Goal: Transaction & Acquisition: Purchase product/service

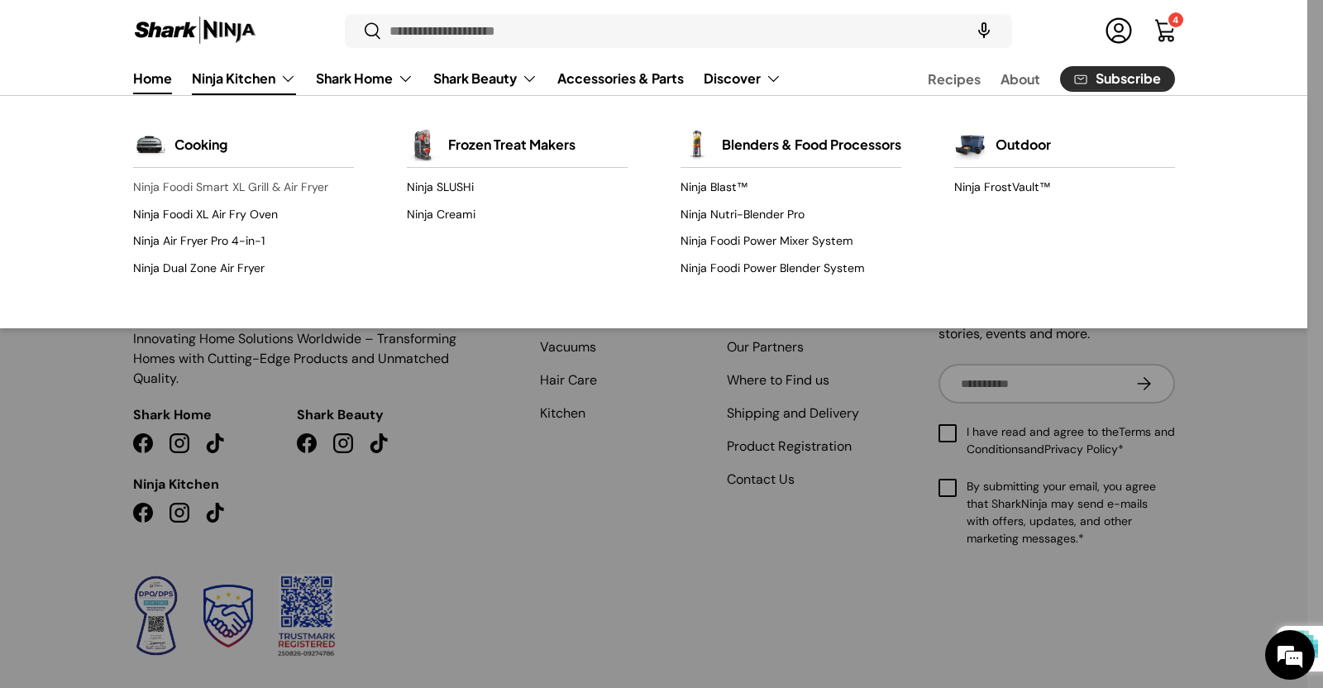
click at [208, 178] on link "Ninja Foodi Smart XL Grill & Air Fryer" at bounding box center [243, 187] width 221 height 26
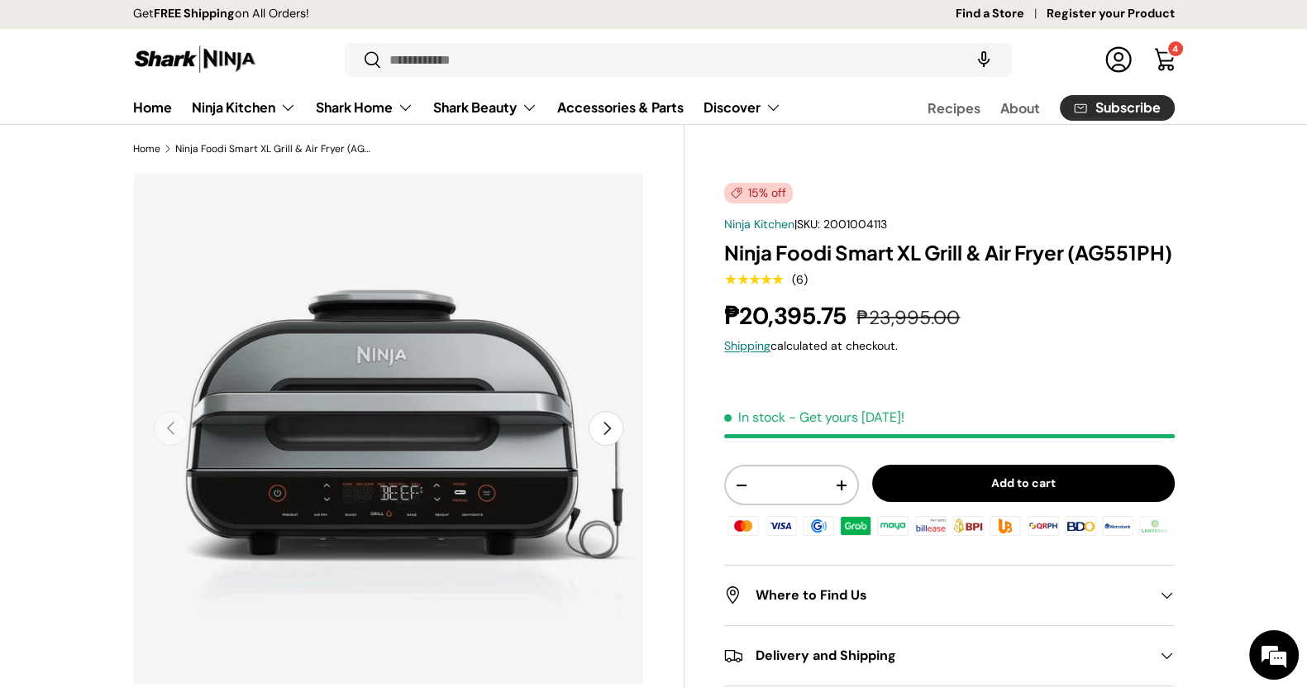
click at [657, 37] on store-header "Search Search Reset Log in Cart 4 4 items Menu Home Ninja Kitchen Back Ninja Ki…" at bounding box center [653, 76] width 1307 height 97
click at [644, 65] on input "Search" at bounding box center [678, 60] width 666 height 34
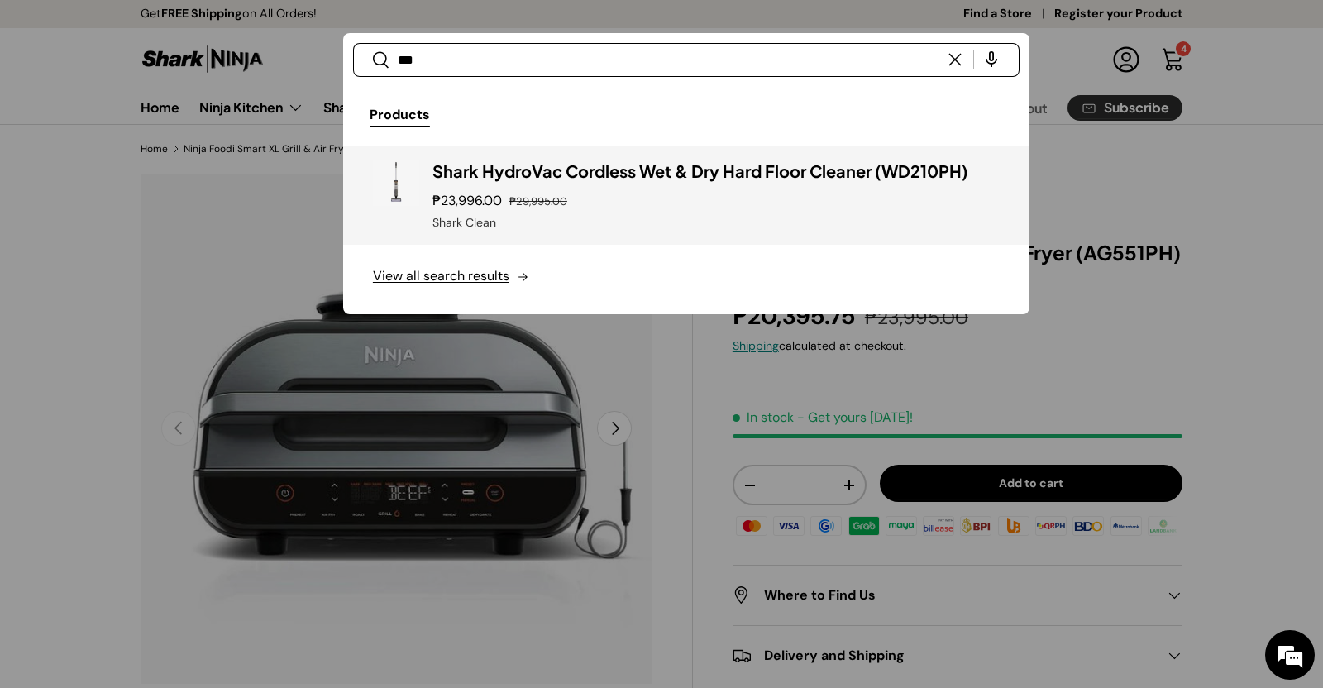
type input "***"
click at [657, 178] on h3 "Shark HydroVac Cordless Wet & Dry Hard Floor Cleaner (WD210PH)" at bounding box center [715, 171] width 567 height 23
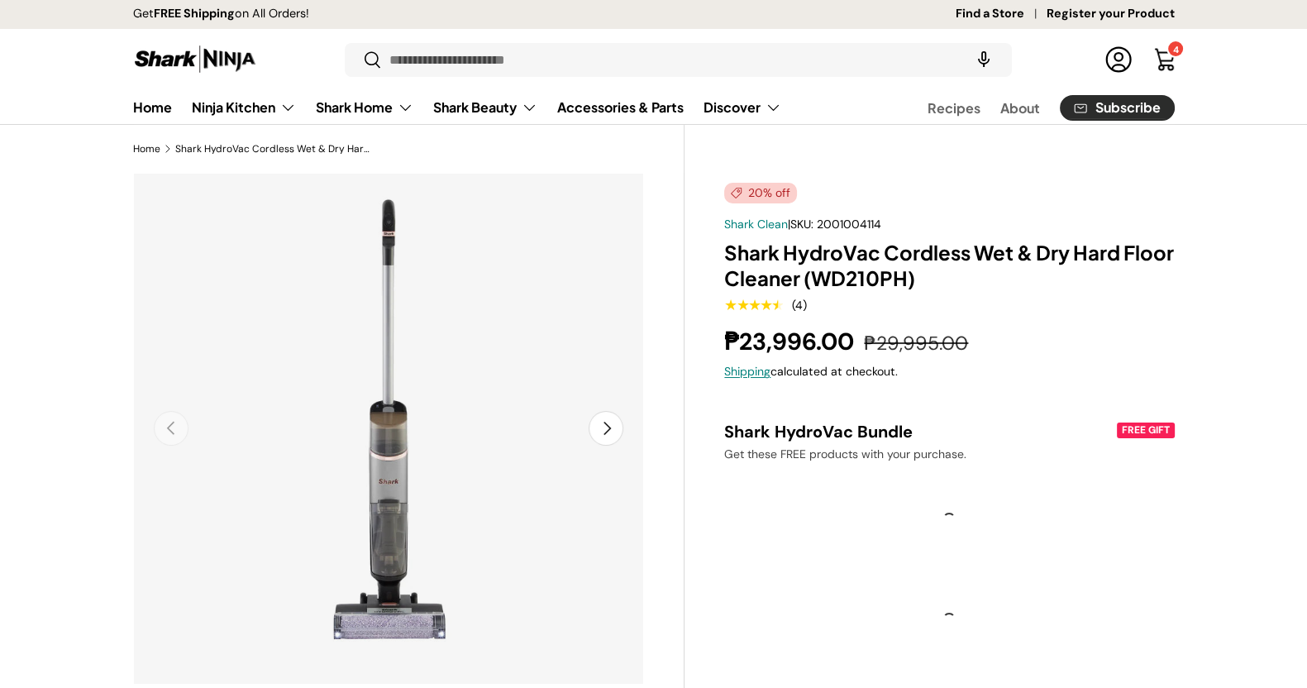
click at [859, 225] on span "2001004114" at bounding box center [849, 224] width 64 height 15
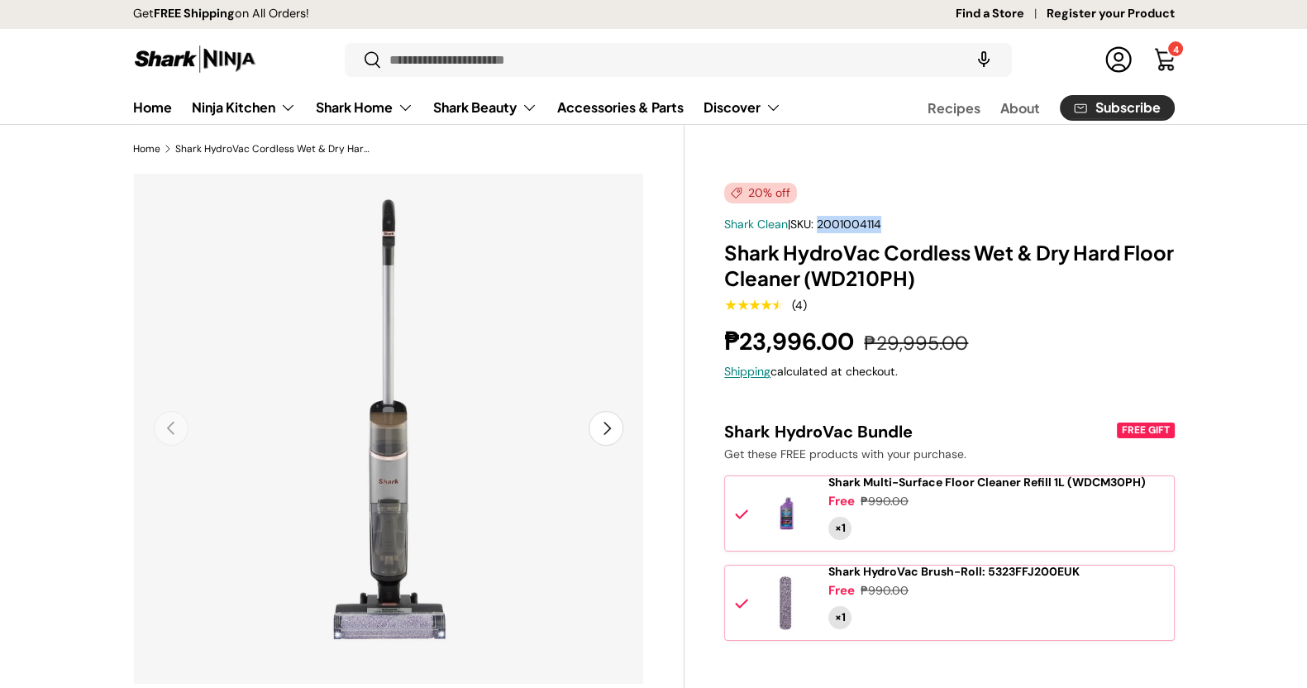
click at [859, 225] on span "2001004114" at bounding box center [849, 224] width 64 height 15
copy span "2001004114"
